Goal: Information Seeking & Learning: Learn about a topic

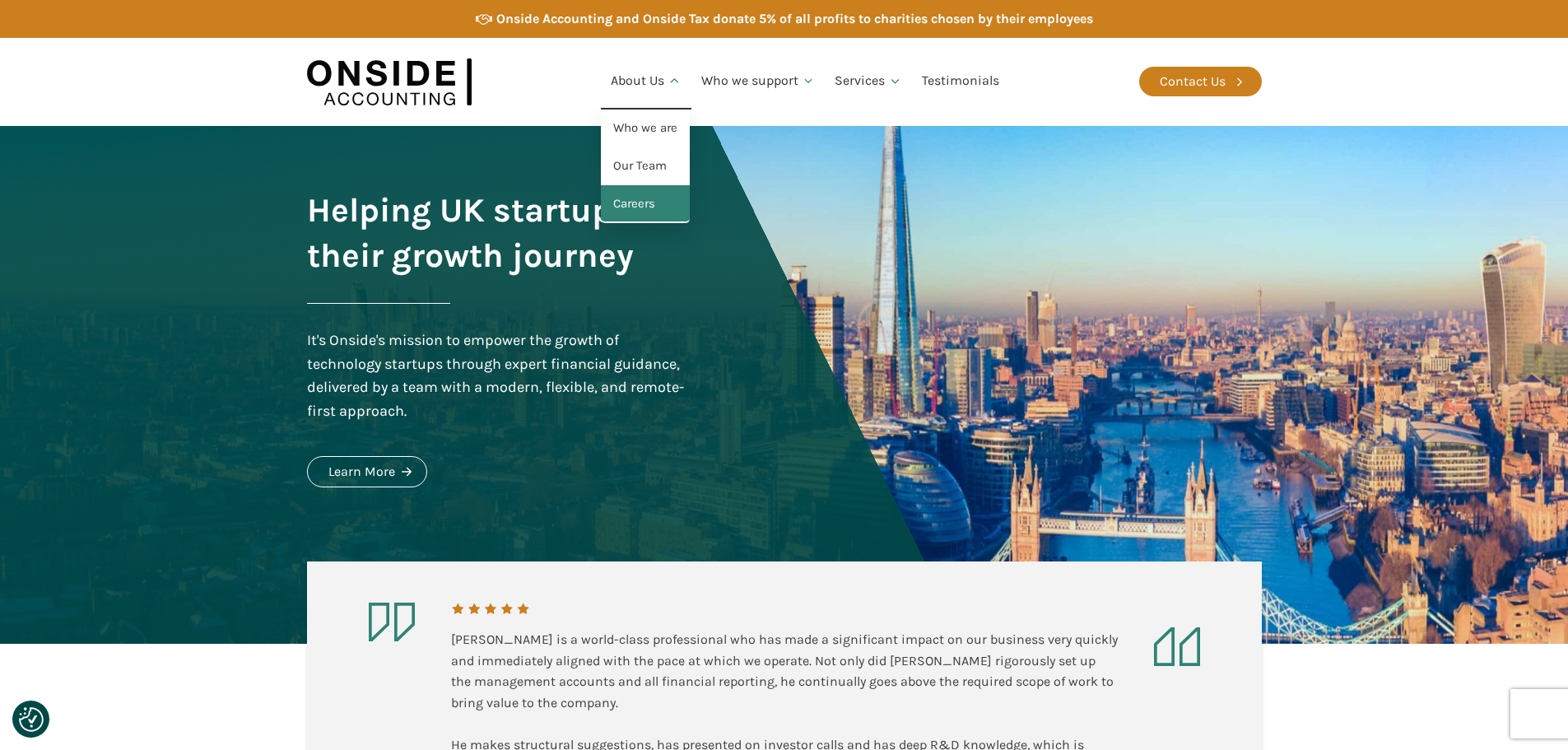
click at [641, 214] on link "Careers" at bounding box center [646, 203] width 89 height 38
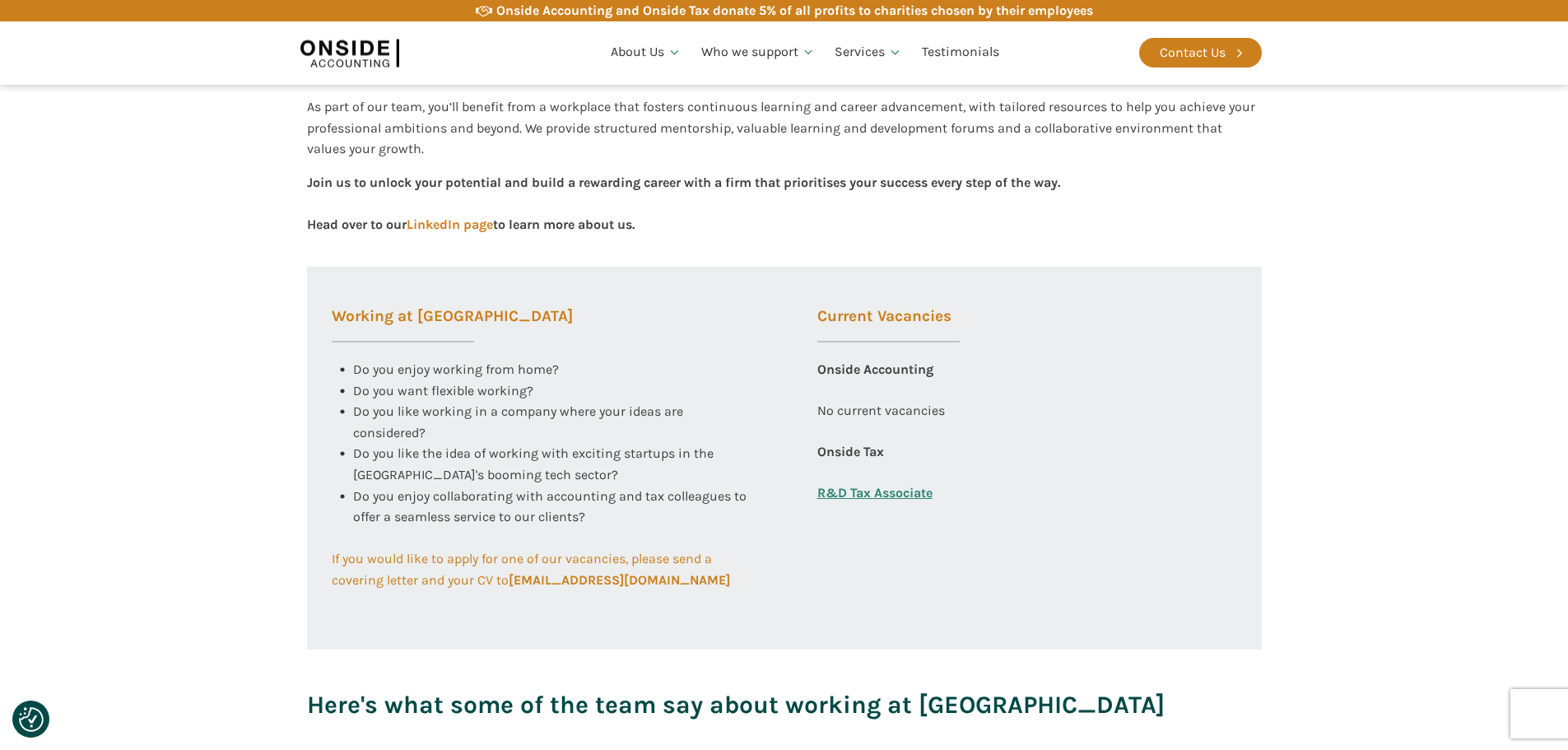
scroll to position [494, 0]
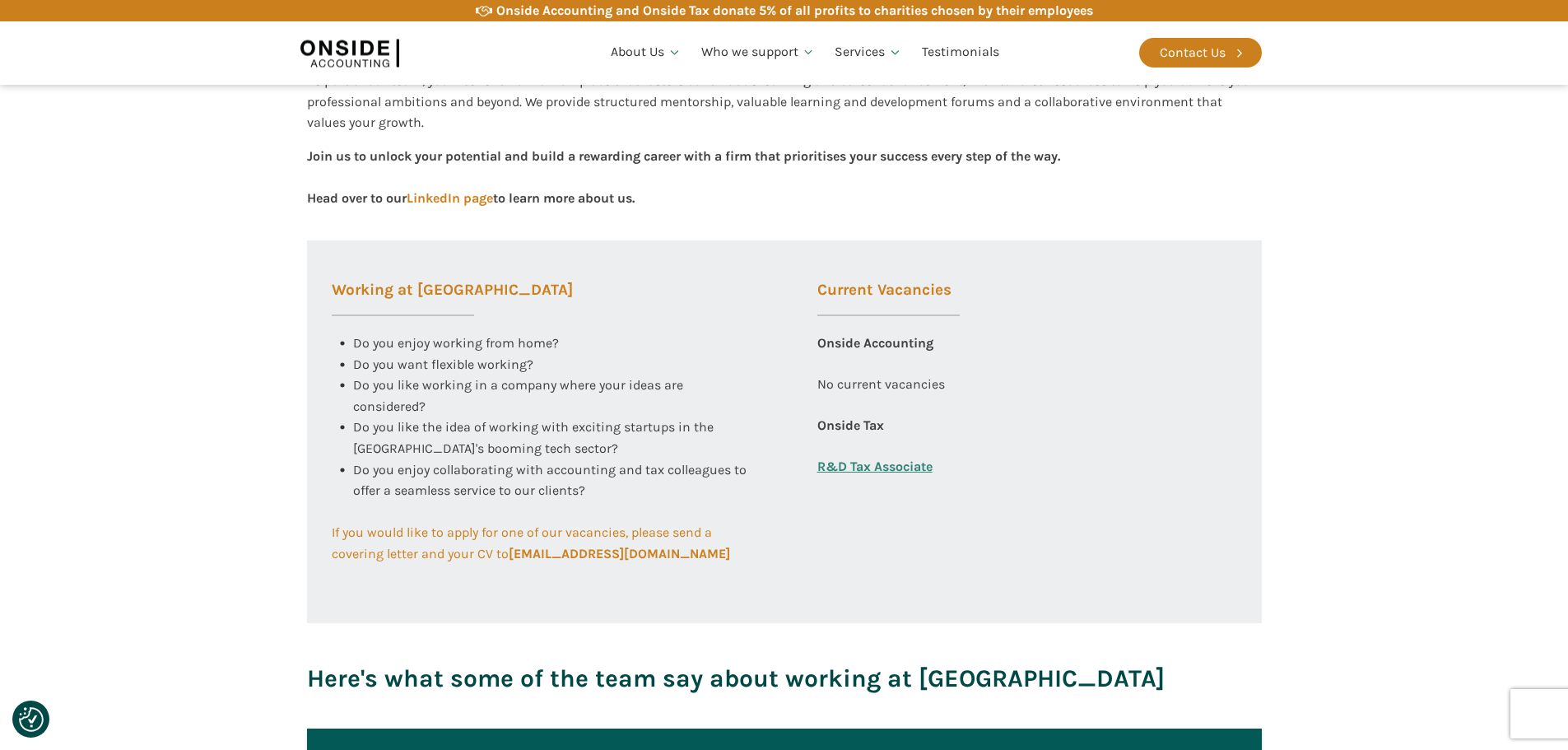
click at [860, 465] on link "R&D Tax Associate" at bounding box center [875, 466] width 115 height 21
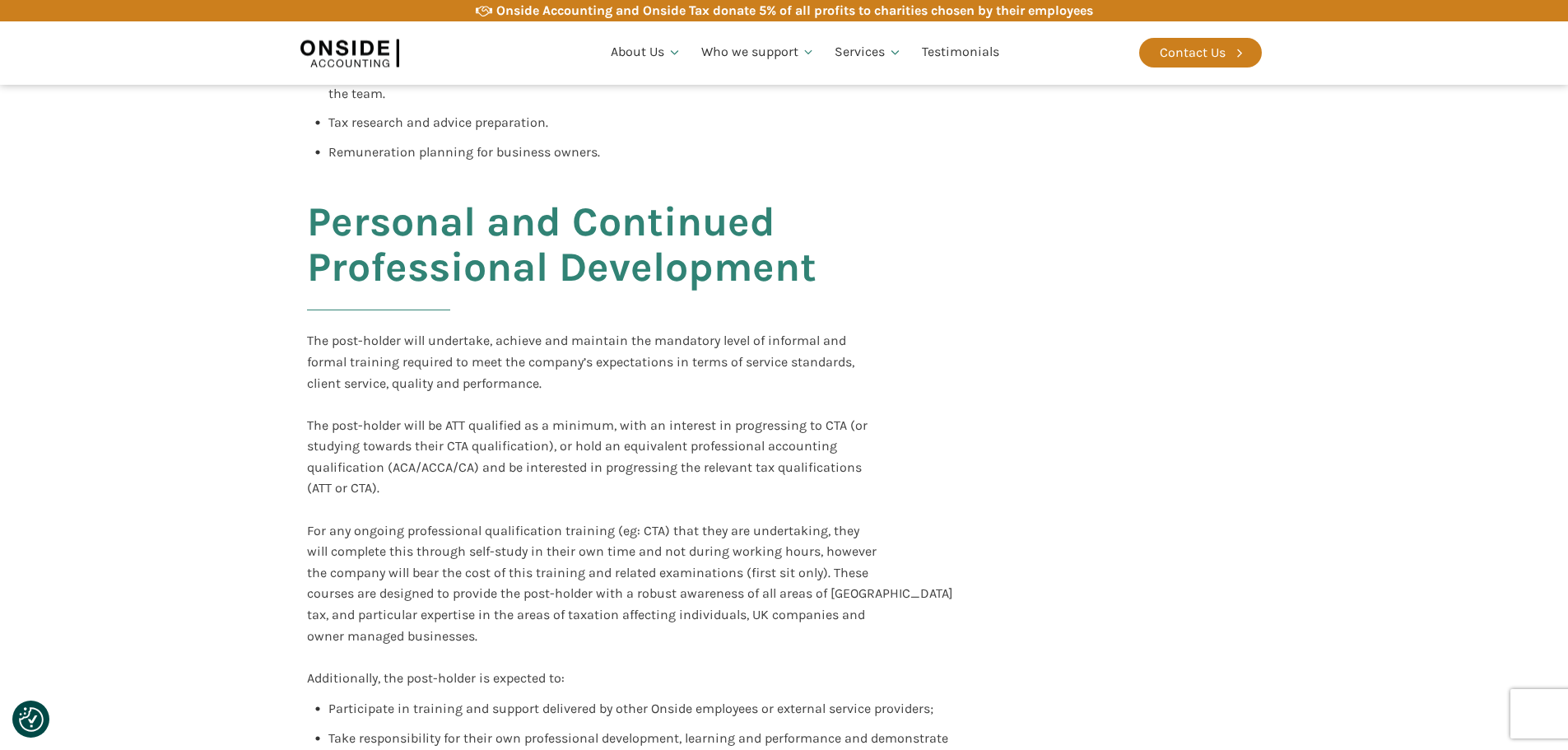
scroll to position [1482, 0]
